Goal: Task Accomplishment & Management: Complete application form

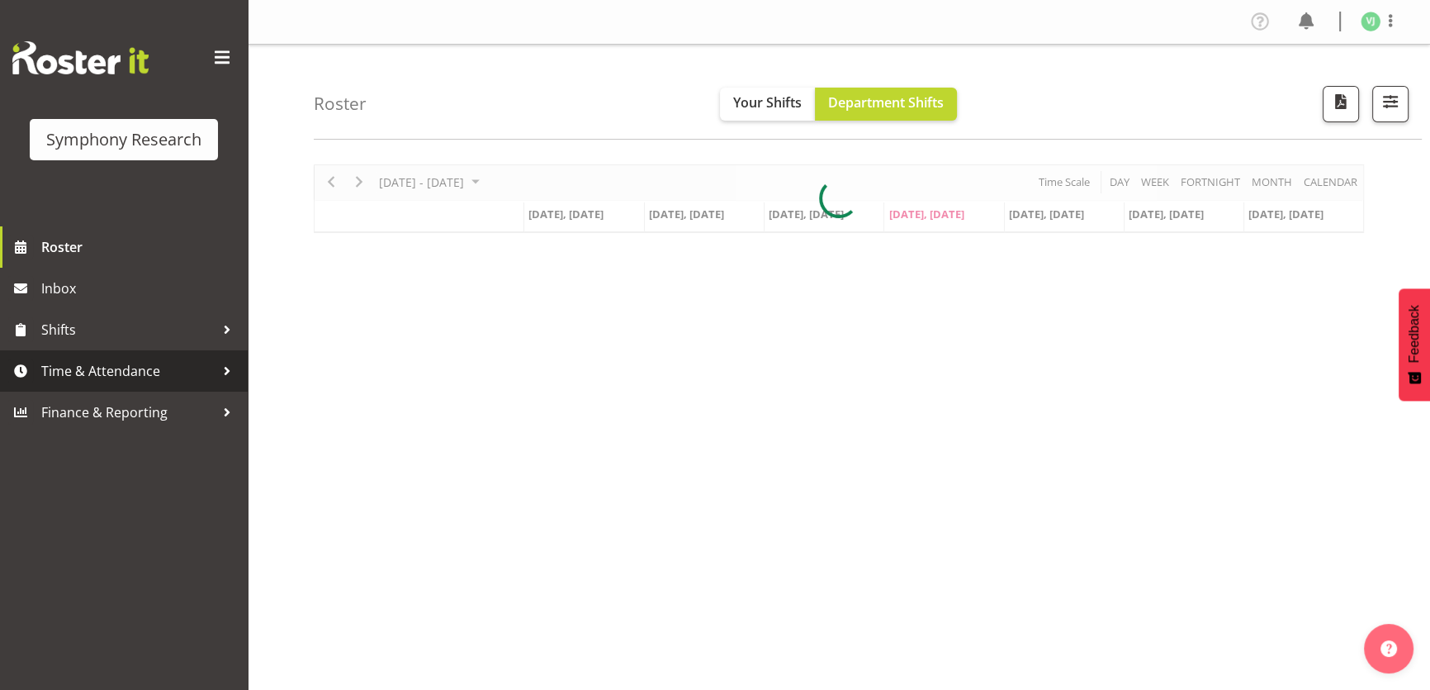
click at [208, 380] on span "Time & Attendance" at bounding box center [127, 370] width 173 height 25
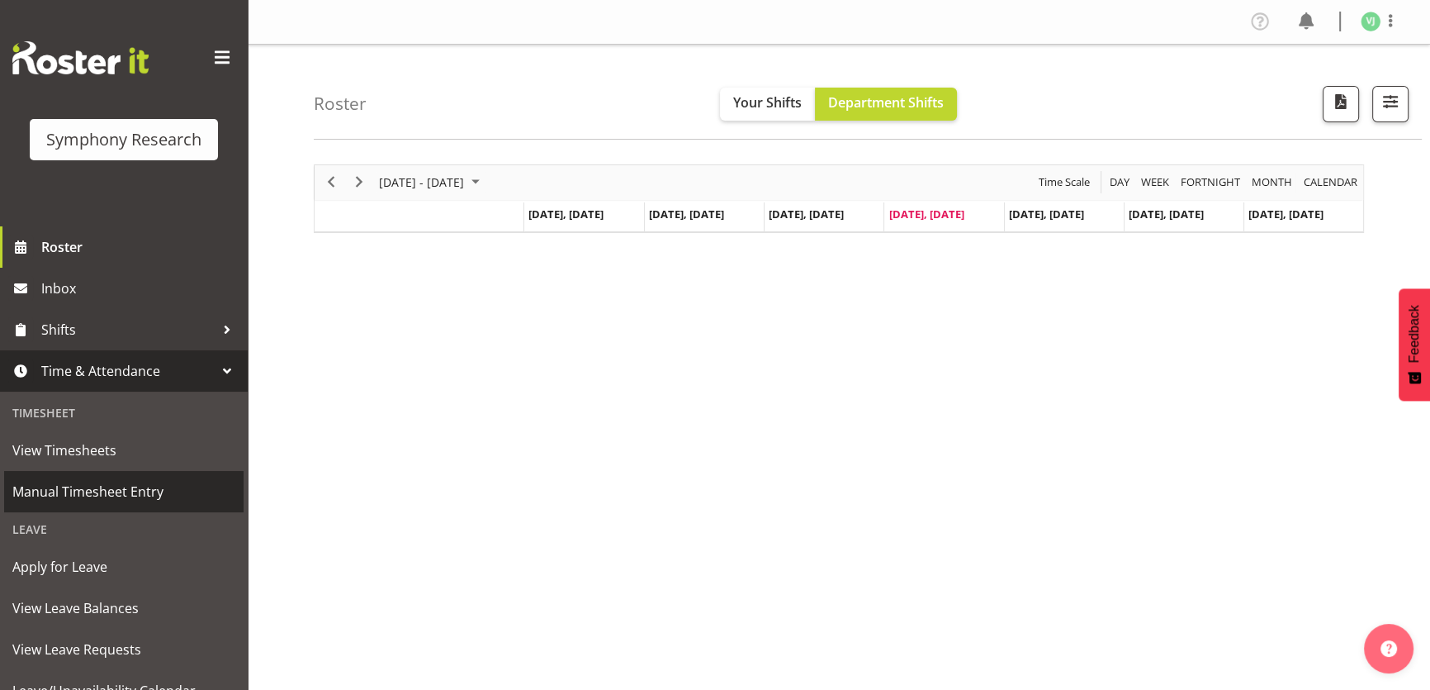
click at [174, 479] on span "Manual Timesheet Entry" at bounding box center [123, 491] width 223 height 25
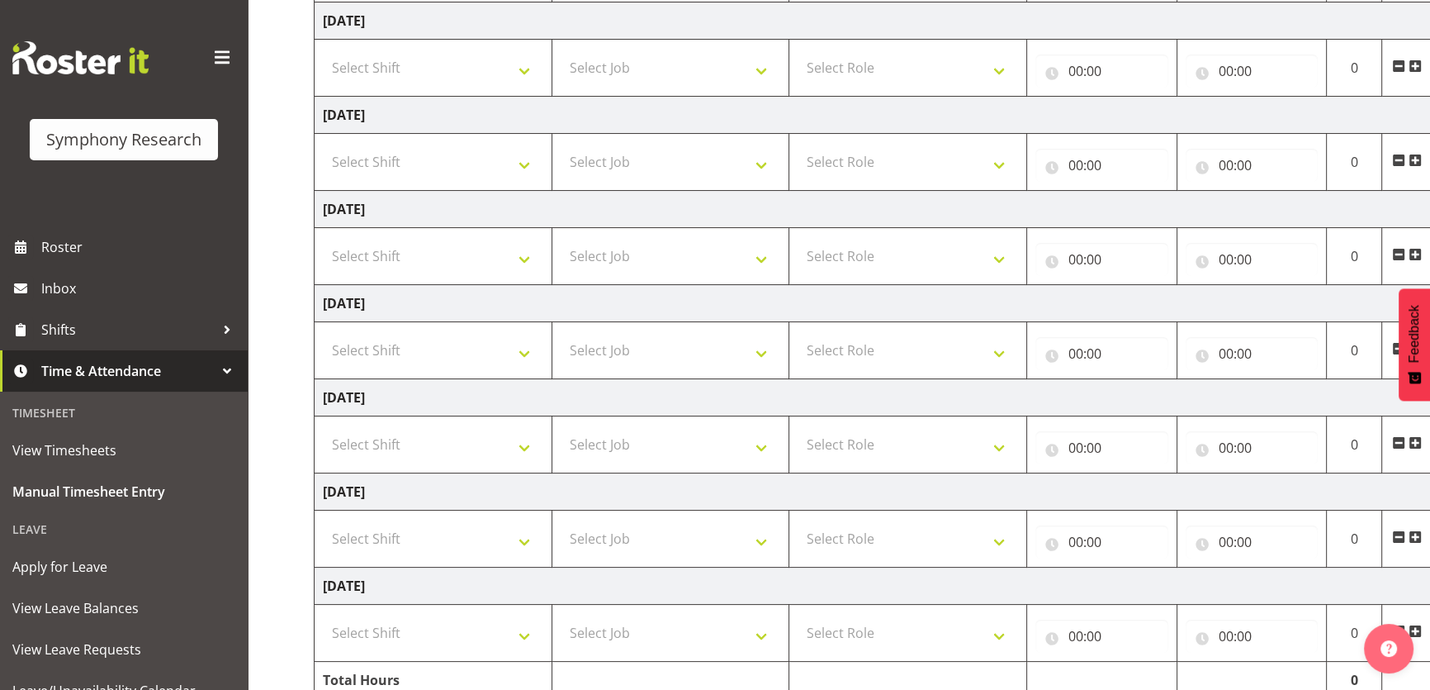
scroll to position [261, 0]
click at [531, 347] on select "Select Shift !!Weekend Residential (Roster IT Shift Label) *Business 9/10am ~ 4…" at bounding box center [433, 347] width 220 height 33
select select "4583"
click at [323, 331] on select "Select Shift !!Weekend Residential (Roster IT Shift Label) *Business 9/10am ~ 4…" at bounding box center [433, 347] width 220 height 33
click at [730, 341] on select "Select Job 550060 IF Admin 553492 World Poll Aus Wave 2 Main 2025 553493 World …" at bounding box center [671, 347] width 220 height 33
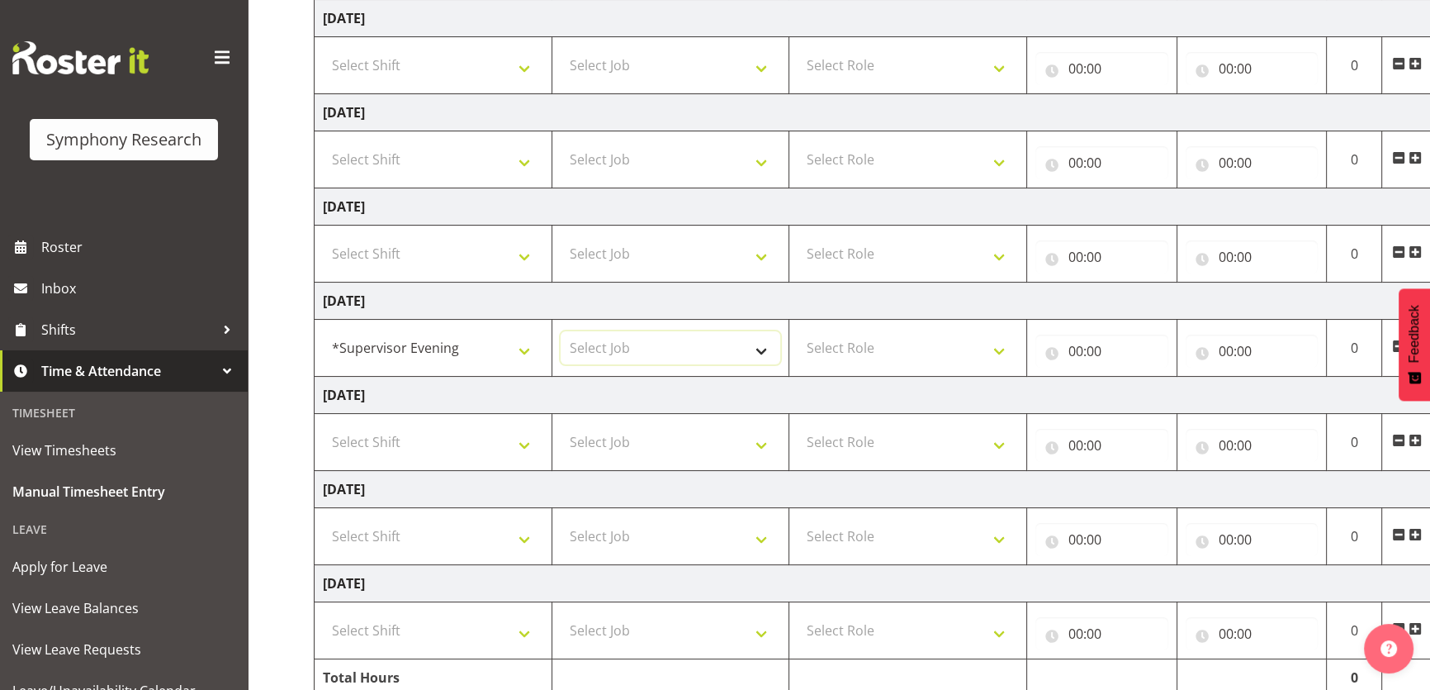
select select "760"
click at [561, 331] on select "Select Job 550060 IF Admin 553492 World Poll Aus Wave 2 Main 2025 553493 World …" at bounding box center [671, 347] width 220 height 33
click at [979, 355] on select "Select Role Supervisor Briefing" at bounding box center [908, 347] width 220 height 33
select select "45"
click at [798, 331] on select "Select Role Supervisor Briefing" at bounding box center [908, 347] width 220 height 33
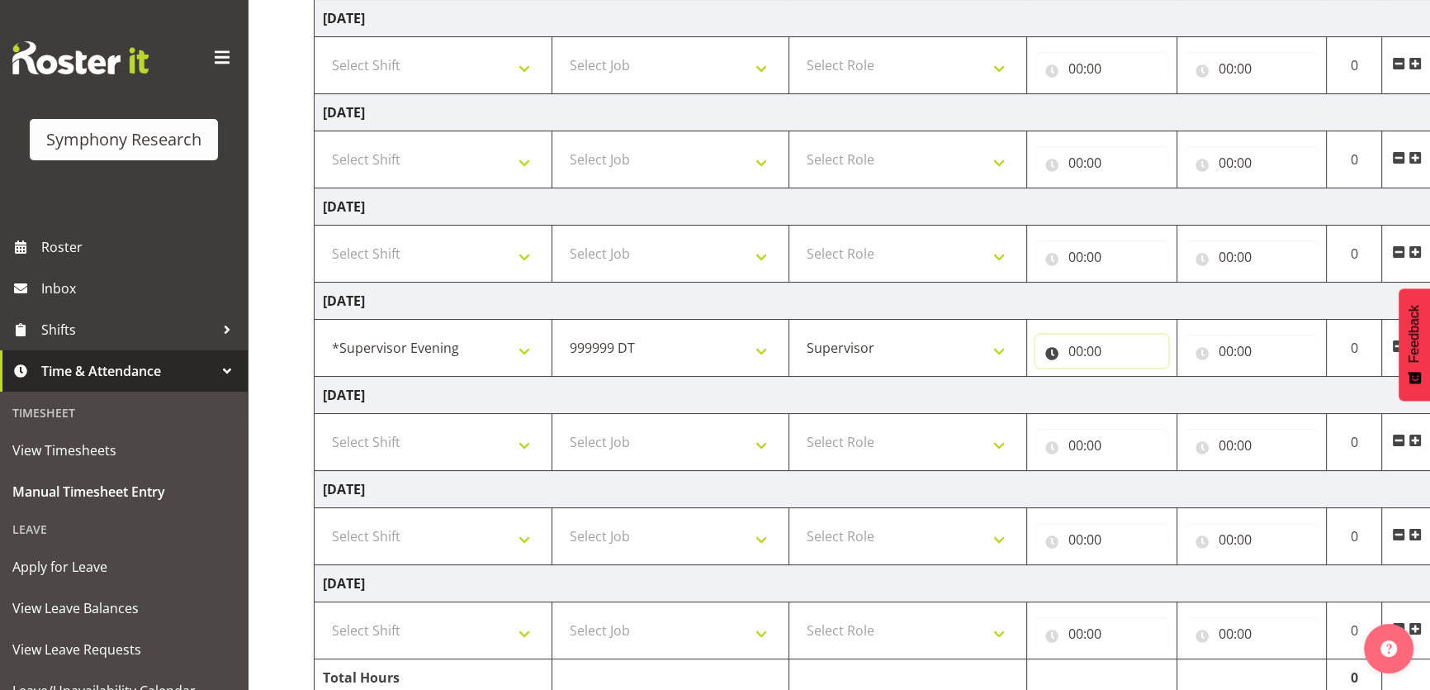
click at [1073, 343] on input "00:00" at bounding box center [1102, 350] width 133 height 33
click at [1128, 377] on div "00 01 02 03 04 05 06 07 08 09 10 11 12 13 14 15 16 17 18 19 20 21 22 23" at bounding box center [1146, 397] width 37 height 41
click at [1148, 401] on select "00 01 02 03 04 05 06 07 08 09 10 11 12 13 14 15 16 17 18 19 20 21 22 23" at bounding box center [1148, 393] width 37 height 33
select select "17"
click at [1130, 377] on select "00 01 02 03 04 05 06 07 08 09 10 11 12 13 14 15 16 17 18 19 20 21 22 23" at bounding box center [1148, 393] width 37 height 33
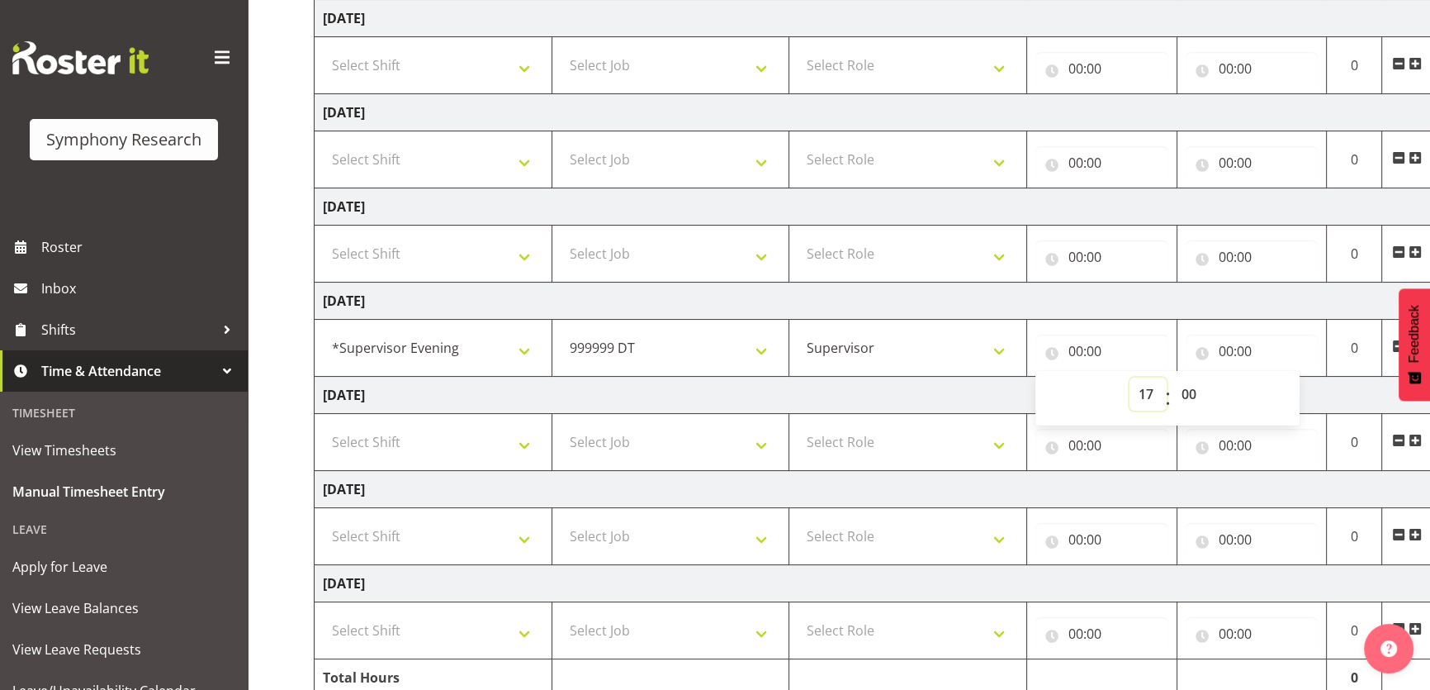
type input "17:00"
click at [1214, 346] on input "00:00" at bounding box center [1252, 350] width 133 height 33
click at [1290, 383] on select "00 01 02 03 04 05 06 07 08 09 10 11 12 13 14 15 16 17 18 19 20 21 22 23" at bounding box center [1298, 393] width 37 height 33
select select "17"
click at [1280, 377] on select "00 01 02 03 04 05 06 07 08 09 10 11 12 13 14 15 16 17 18 19 20 21 22 23" at bounding box center [1298, 393] width 37 height 33
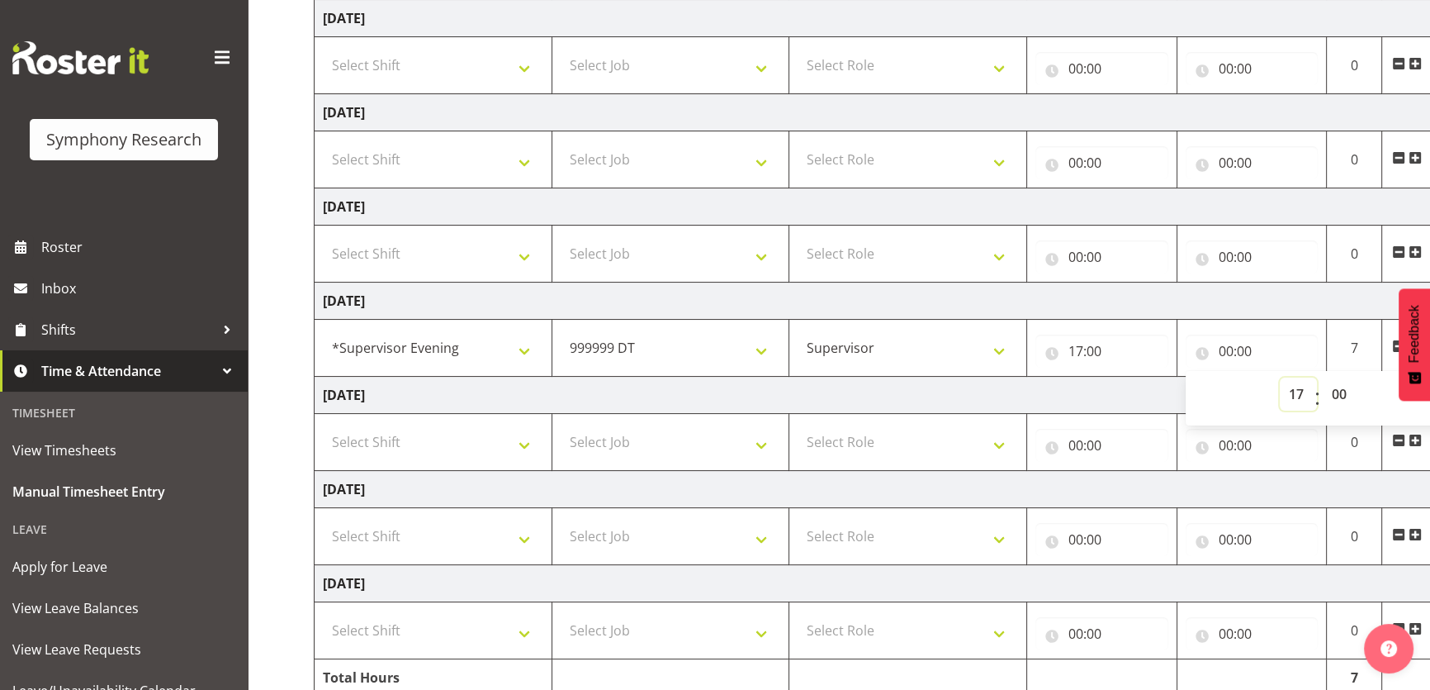
type input "17:00"
click at [1338, 386] on select "00 01 02 03 04 05 06 07 08 09 10 11 12 13 14 15 16 17 18 19 20 21 22 23 24 25 2…" at bounding box center [1341, 393] width 37 height 33
select select "15"
click at [1323, 377] on select "00 01 02 03 04 05 06 07 08 09 10 11 12 13 14 15 16 17 18 19 20 21 22 23 24 25 2…" at bounding box center [1341, 393] width 37 height 33
type input "17:15"
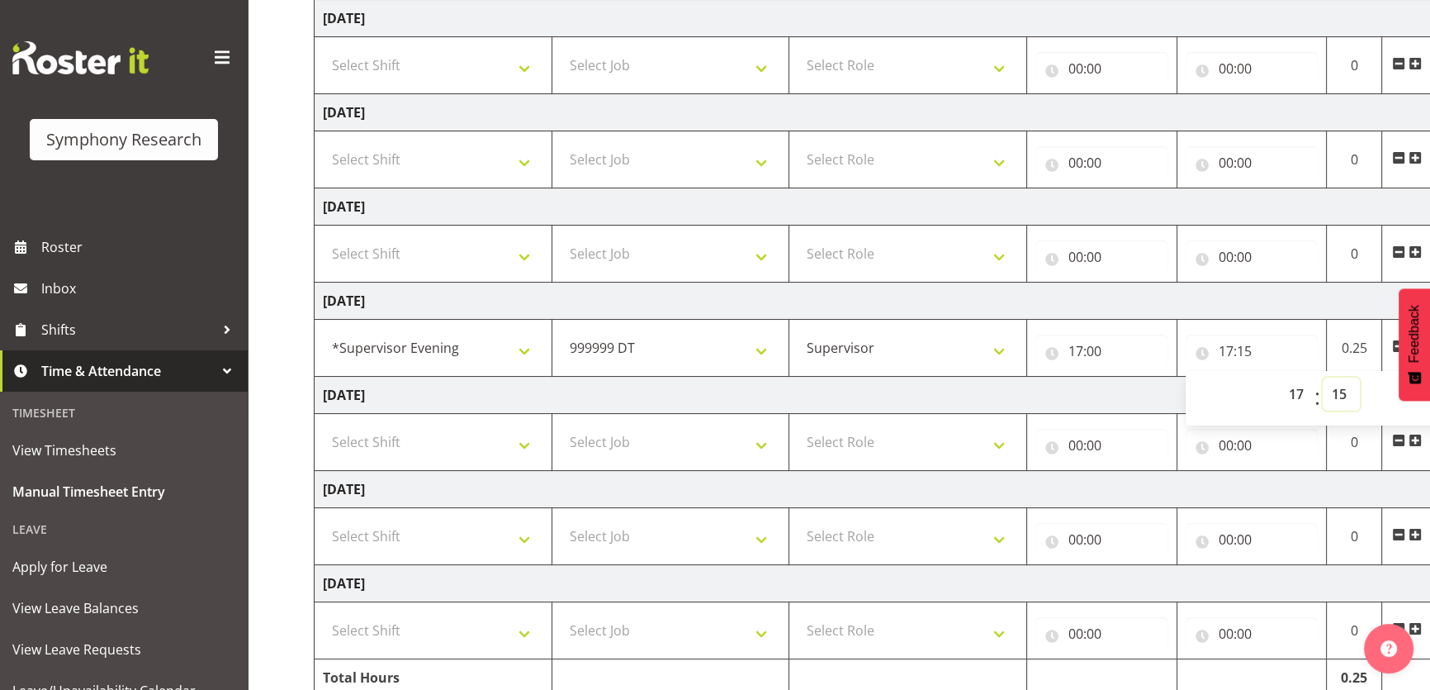
scroll to position [331, 0]
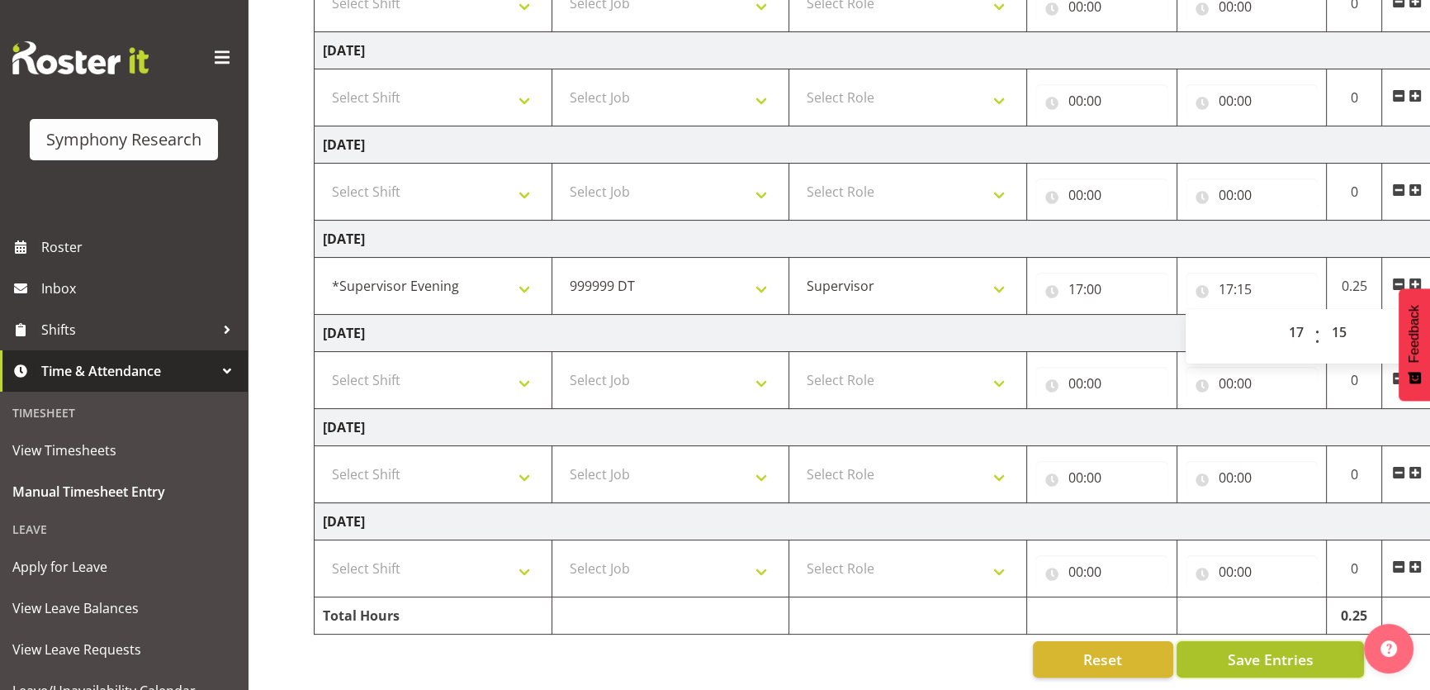
click at [1222, 643] on button "Save Entries" at bounding box center [1270, 659] width 187 height 36
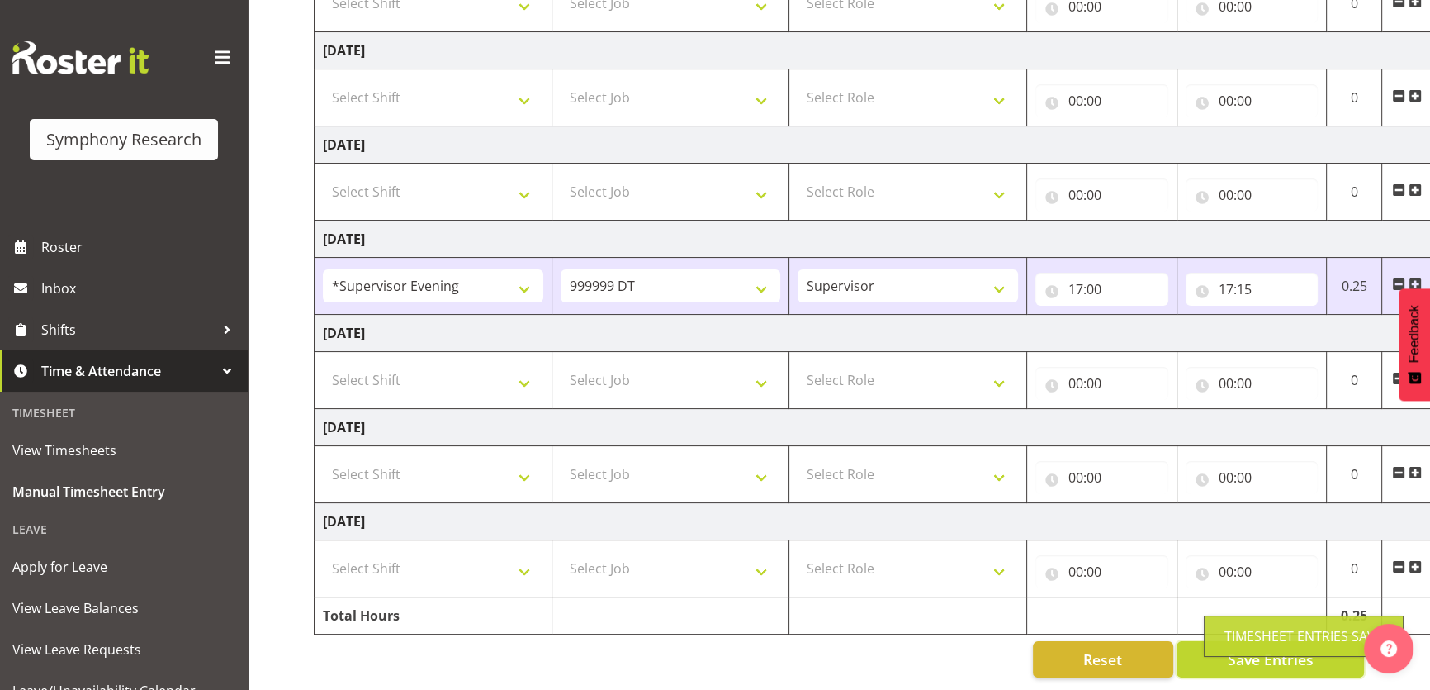
scroll to position [0, 0]
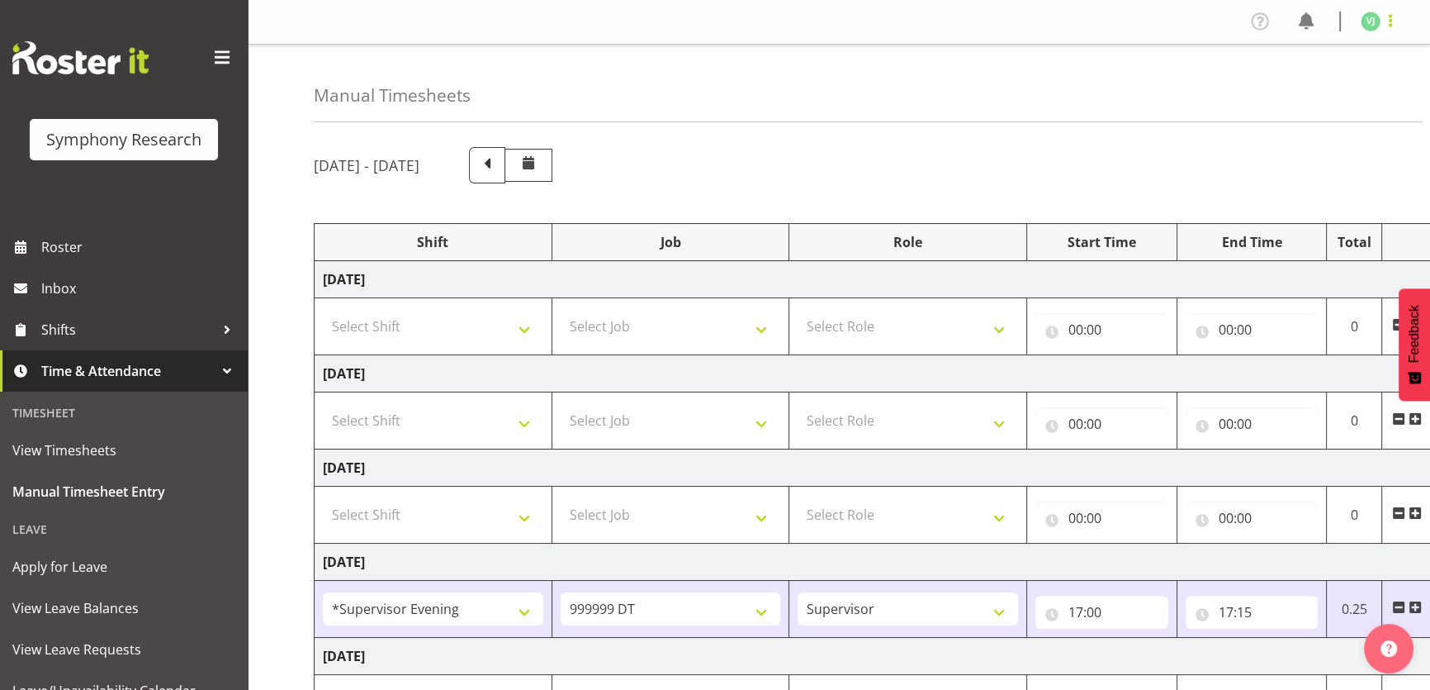
click at [1382, 14] on span at bounding box center [1391, 21] width 20 height 20
click at [1297, 81] on link "Log Out" at bounding box center [1321, 87] width 159 height 30
